Goal: Information Seeking & Learning: Learn about a topic

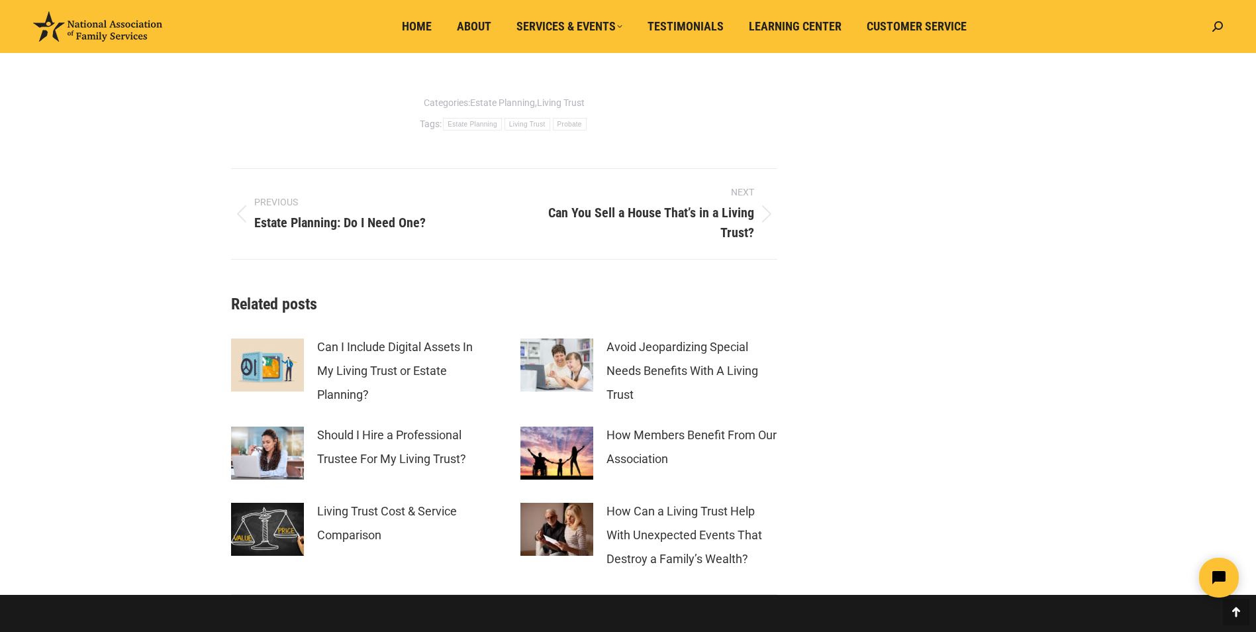
scroll to position [3775, 0]
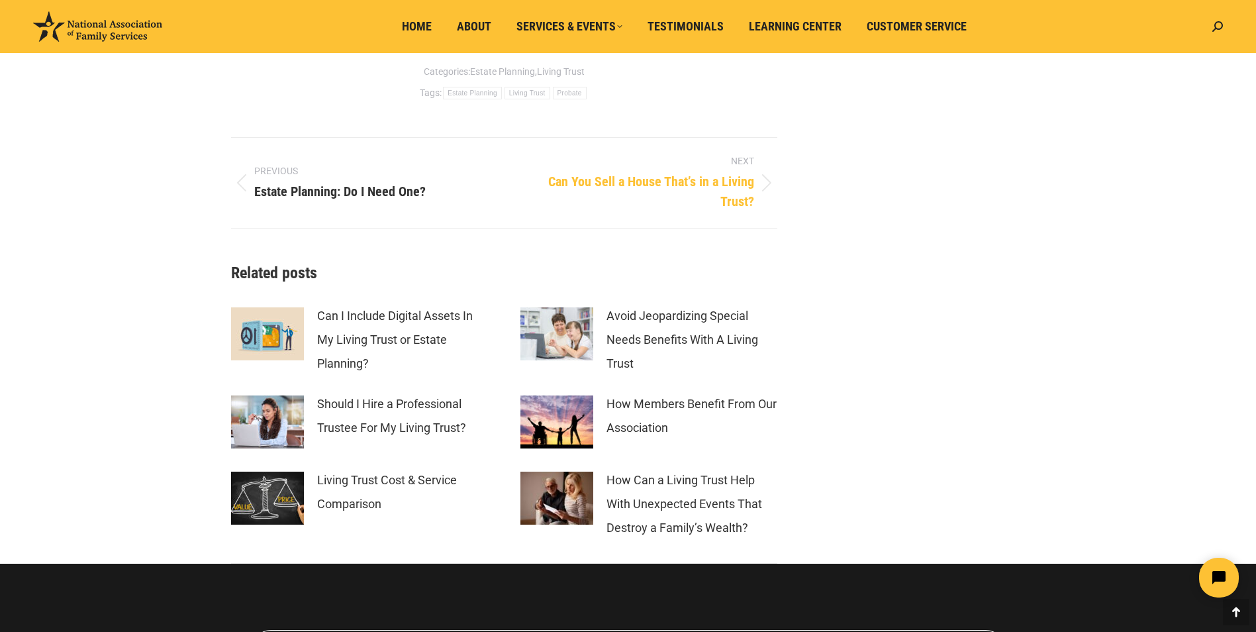
click at [651, 208] on span "Can You Sell a House That’s in a Living Trust?" at bounding box center [639, 192] width 230 height 40
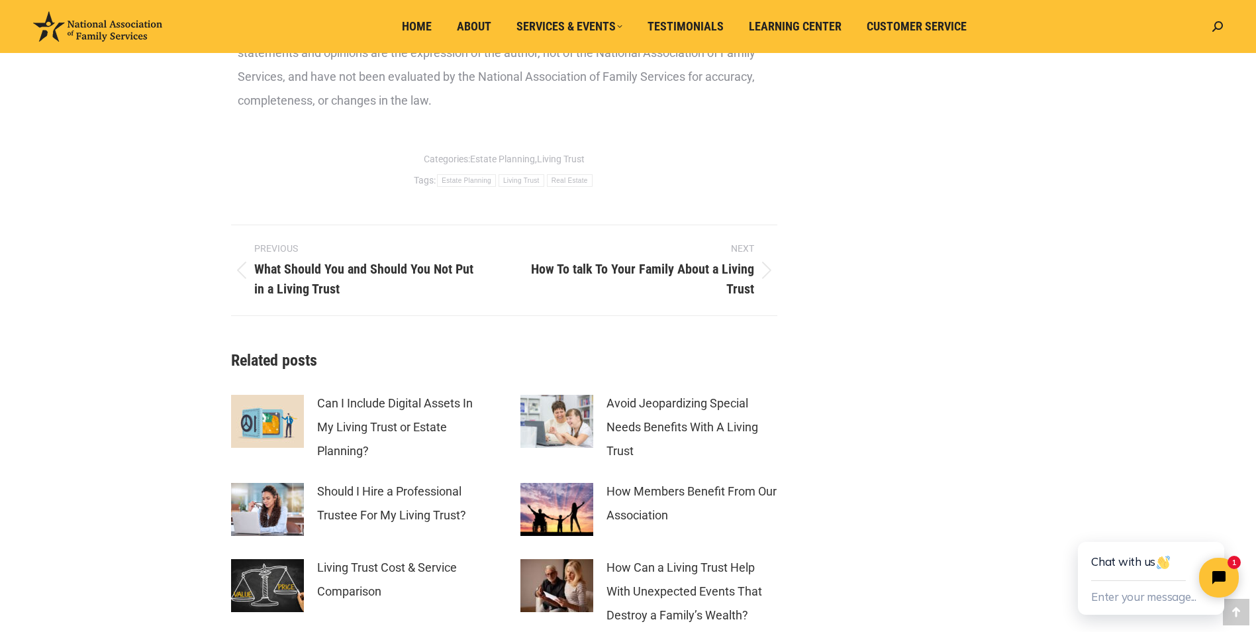
scroll to position [2119, 0]
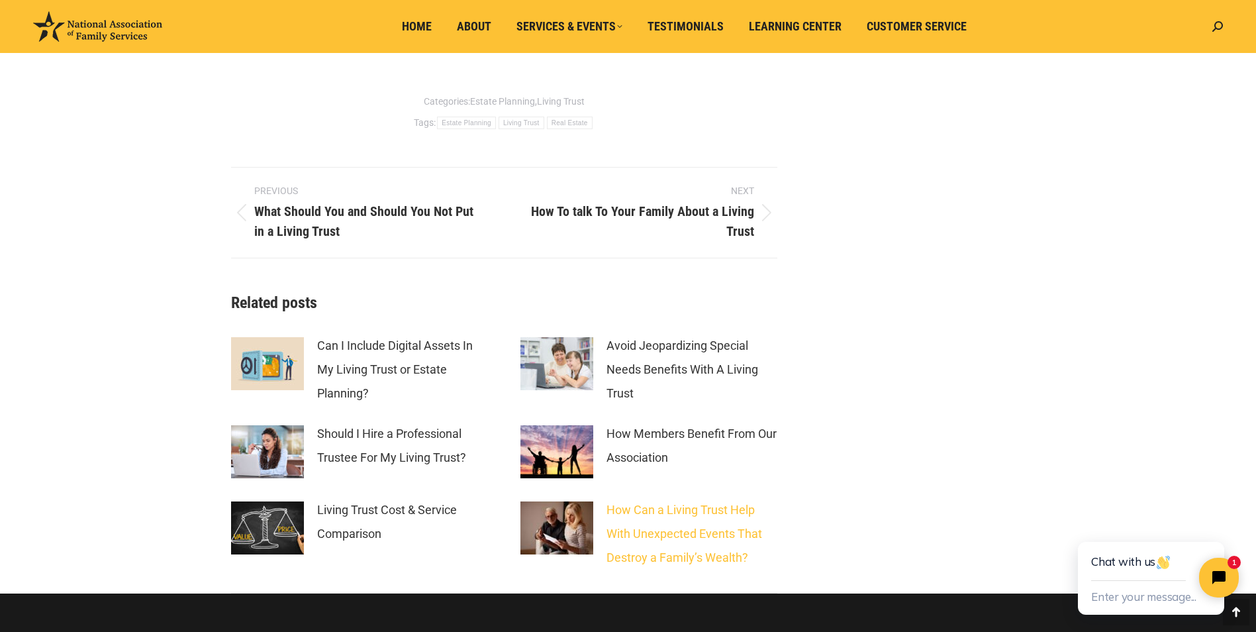
click at [645, 515] on link "How Can a Living Trust Help With Unexpected Events That Destroy a Family’s Weal…" at bounding box center [692, 534] width 171 height 72
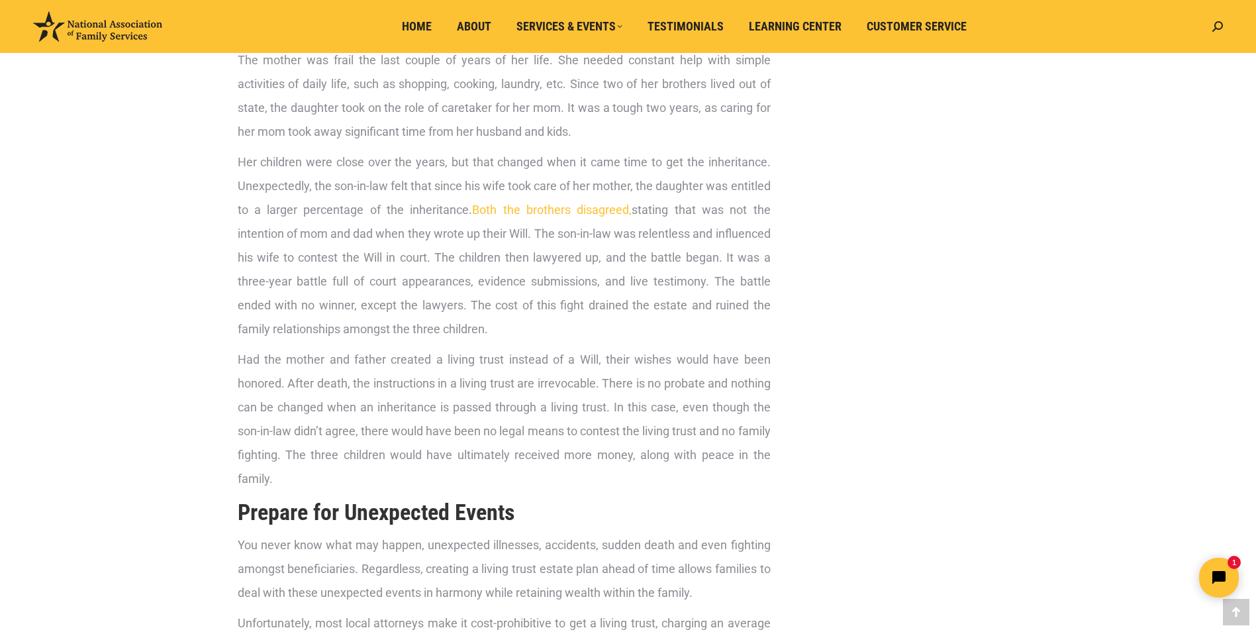
scroll to position [2242, 0]
